Goal: Information Seeking & Learning: Find specific fact

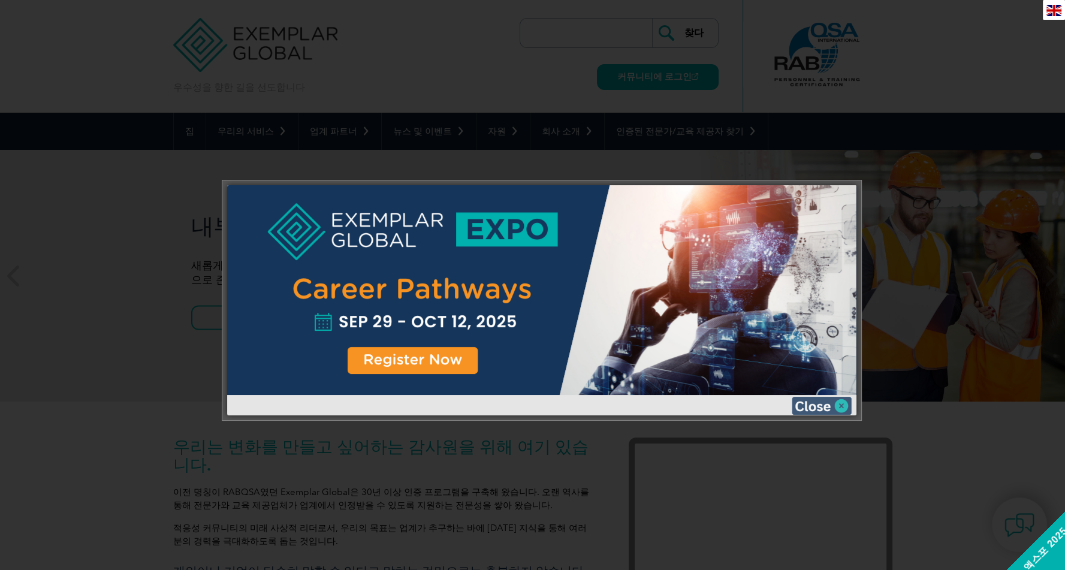
click at [842, 407] on img at bounding box center [822, 406] width 60 height 18
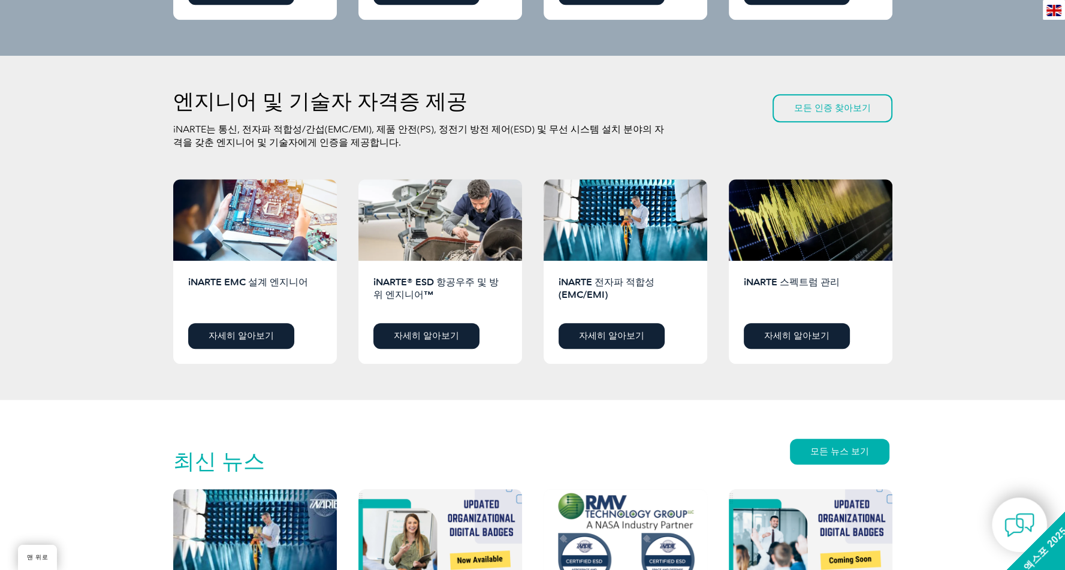
scroll to position [999, 0]
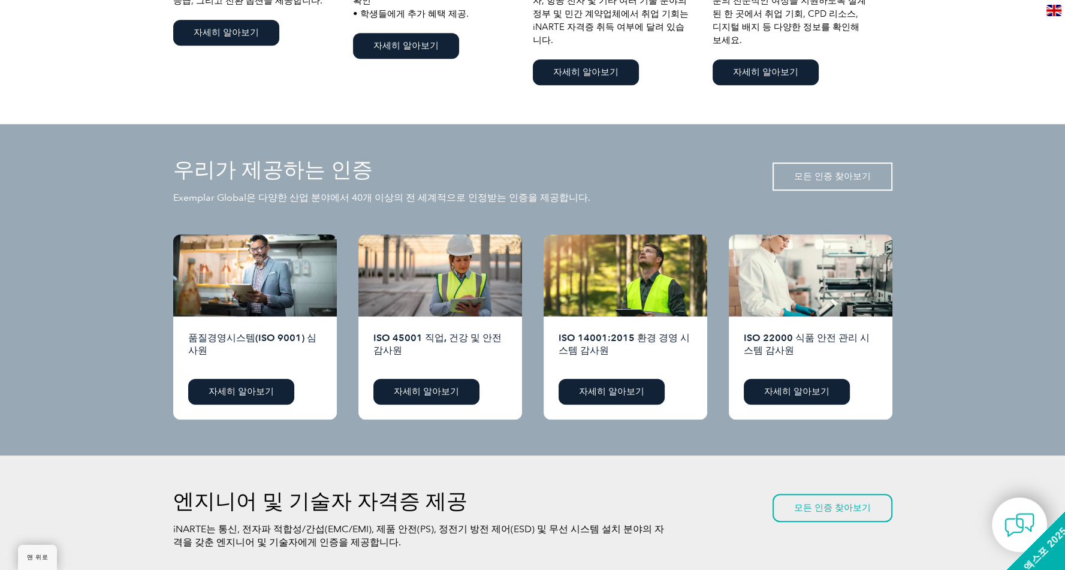
click at [820, 171] on font "모든 인증 찾아보기" at bounding box center [832, 176] width 77 height 11
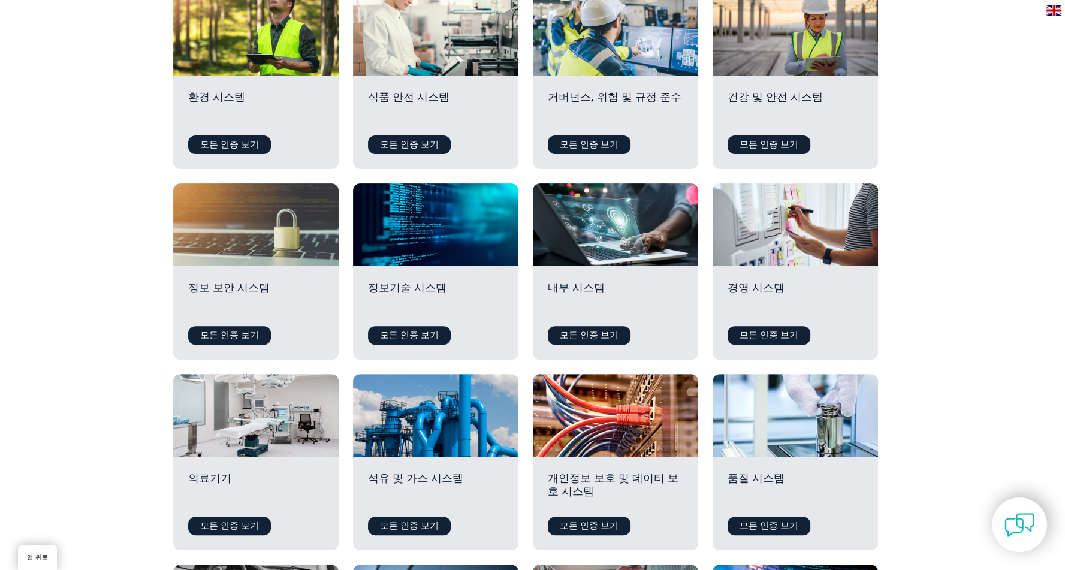
scroll to position [399, 0]
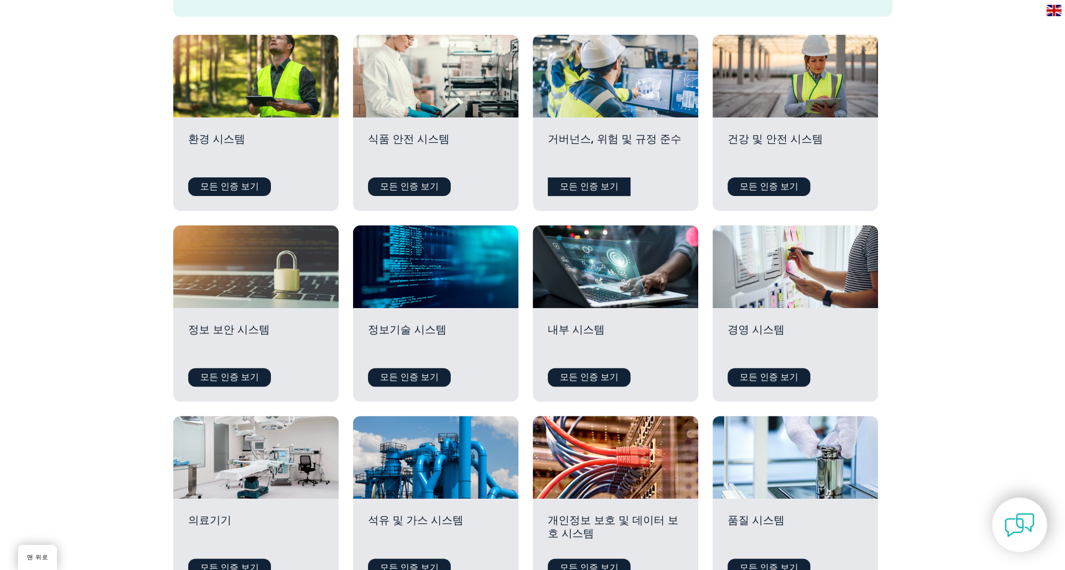
click at [607, 181] on font "모든 인증 보기" at bounding box center [589, 186] width 59 height 11
click at [392, 372] on font "모든 인증 보기" at bounding box center [409, 377] width 59 height 11
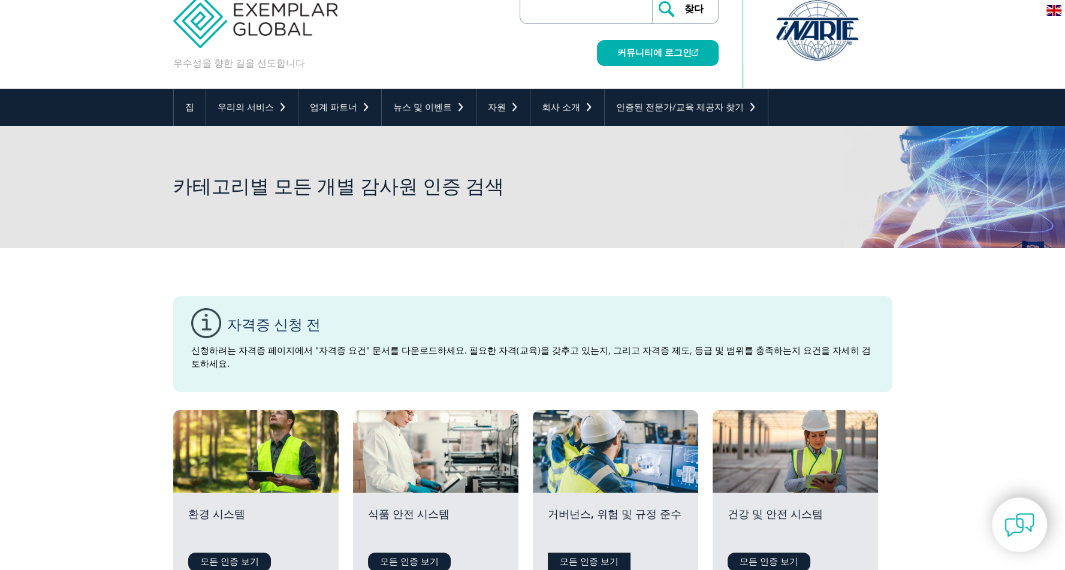
scroll to position [0, 0]
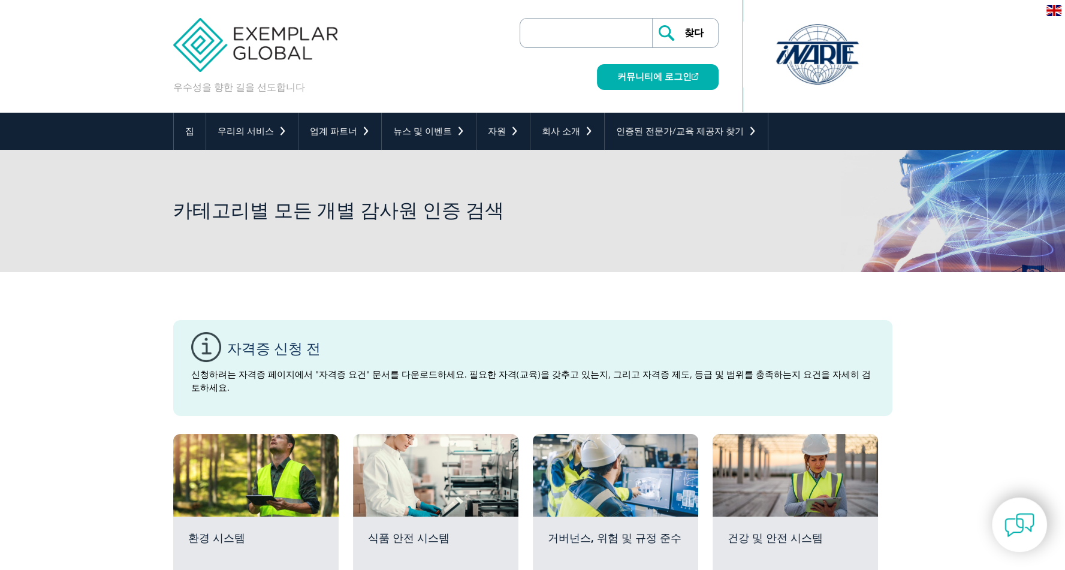
click at [561, 35] on input "search" at bounding box center [589, 33] width 126 height 29
type input "19011"
click at [652, 19] on input "찾다" at bounding box center [685, 33] width 66 height 29
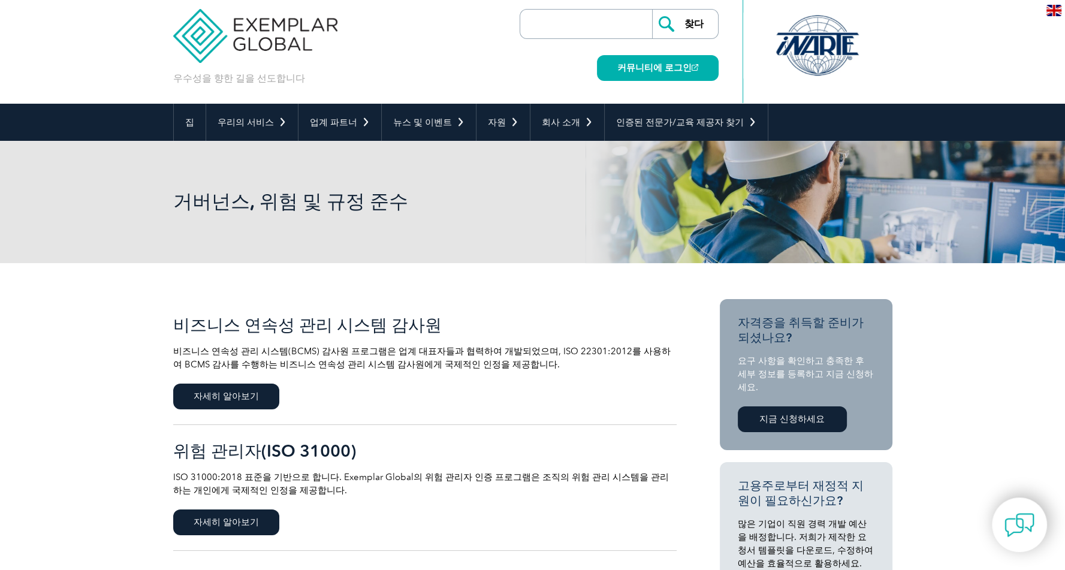
scroll to position [300, 0]
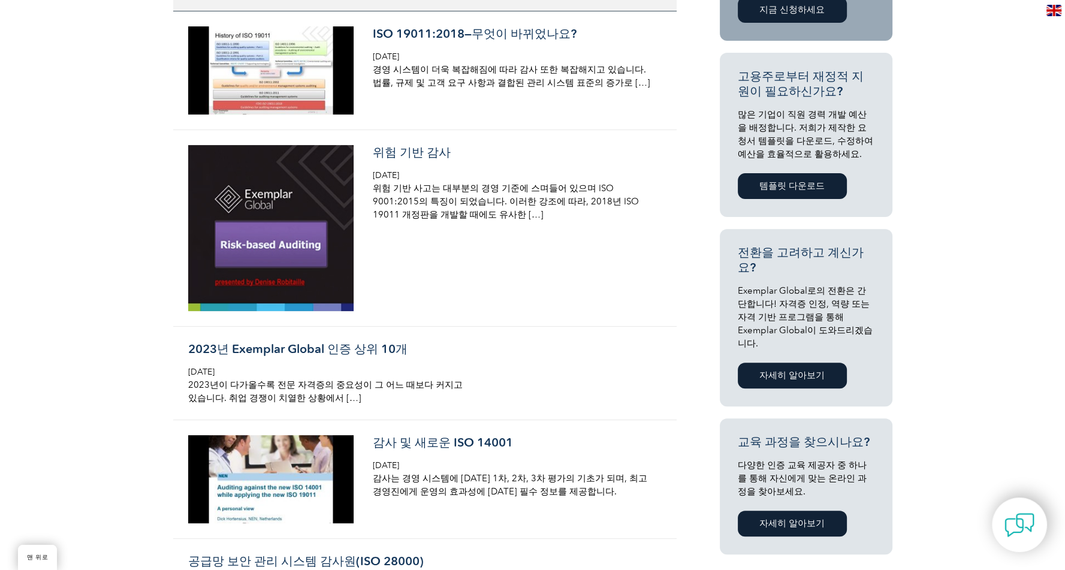
scroll to position [200, 0]
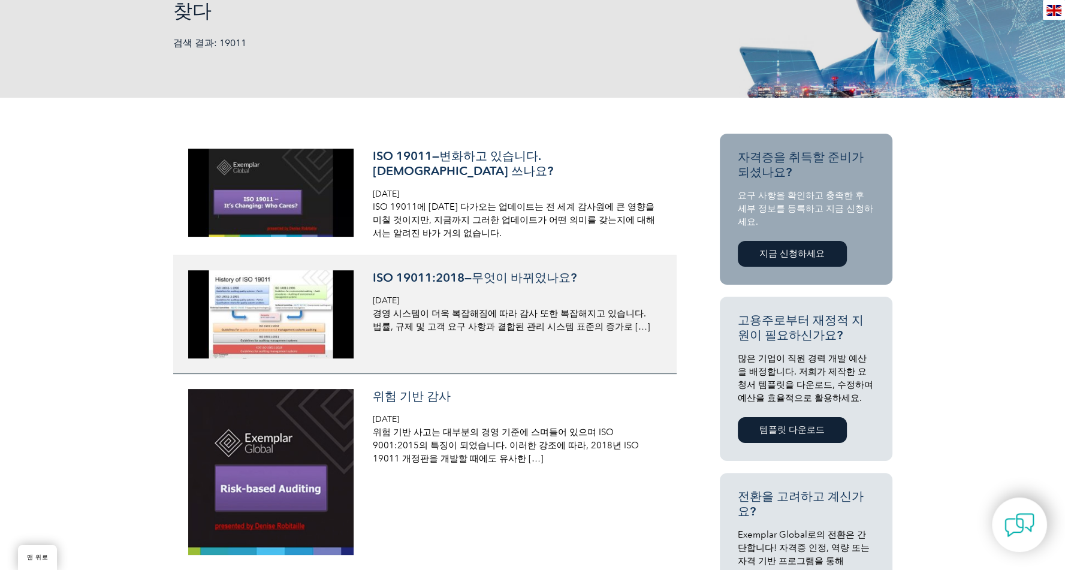
click at [403, 278] on font "ISO 19011:2018—무엇이 바뀌었나요?" at bounding box center [475, 277] width 204 height 14
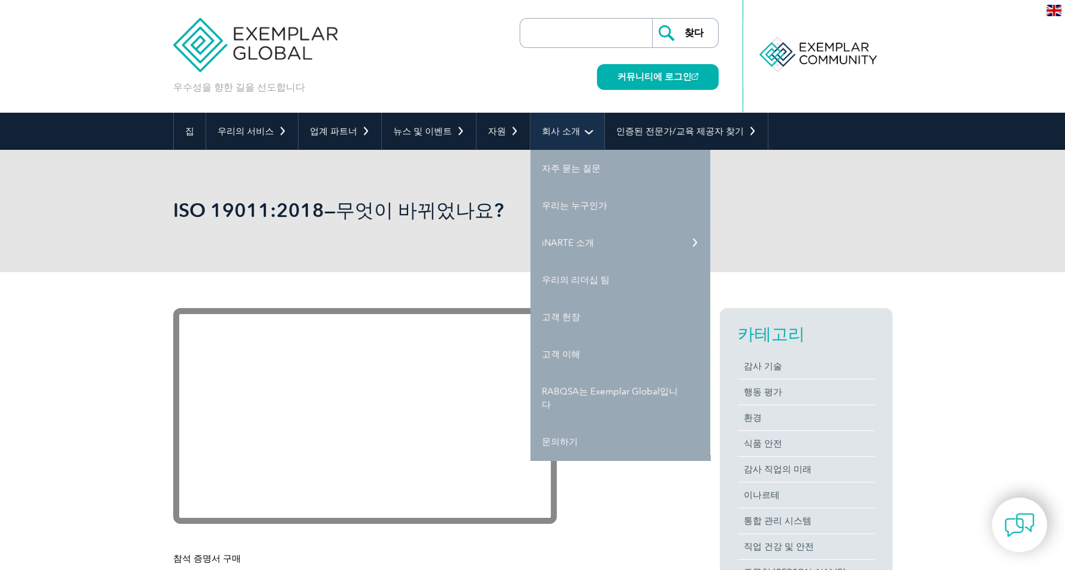
click at [555, 134] on font "회사 소개" at bounding box center [561, 131] width 38 height 11
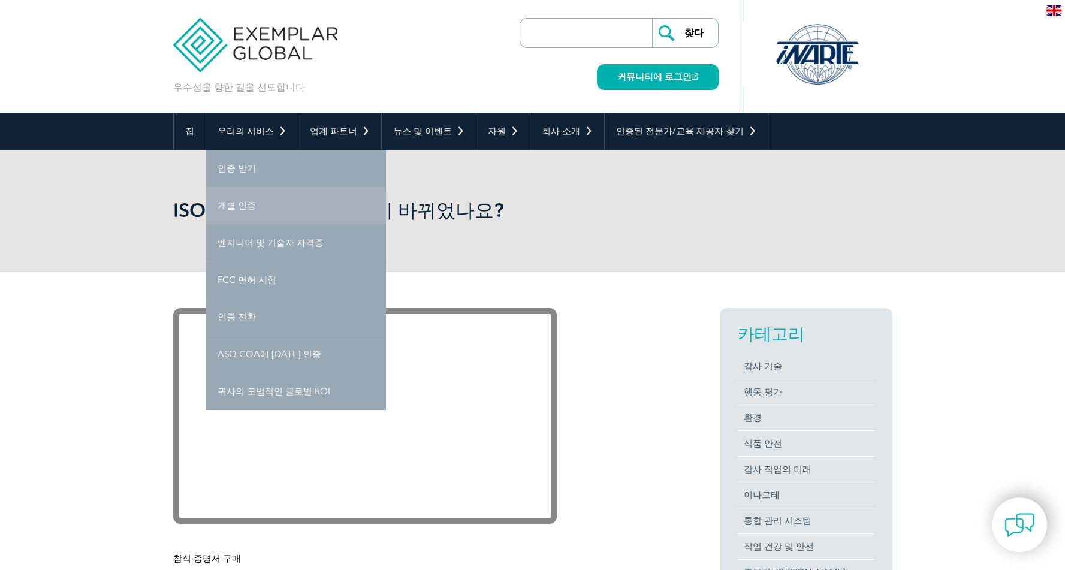
click at [237, 203] on font "개별 인증" at bounding box center [237, 205] width 38 height 11
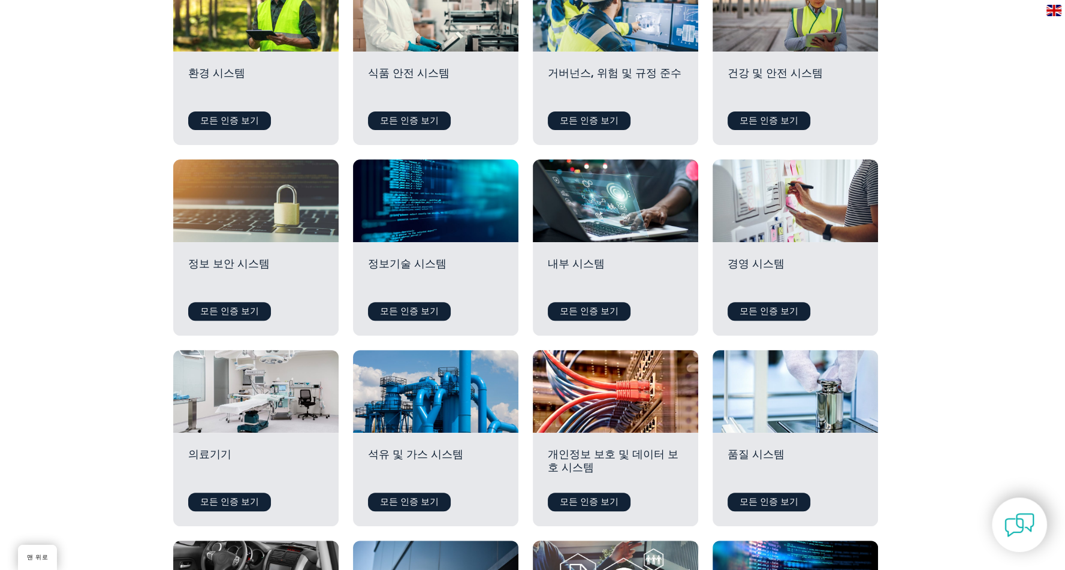
scroll to position [100, 0]
